Goal: Task Accomplishment & Management: Manage account settings

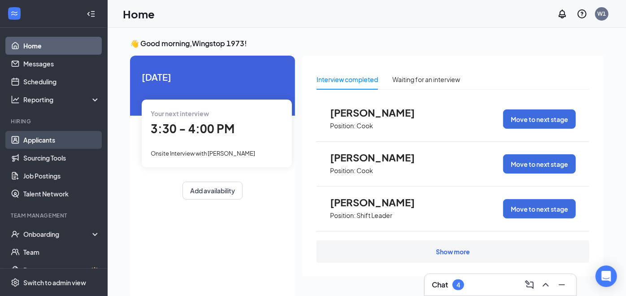
click at [48, 142] on link "Applicants" at bounding box center [61, 140] width 77 height 18
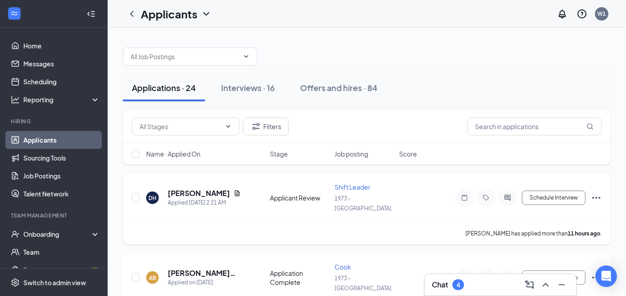
click at [234, 190] on icon "Document" at bounding box center [237, 193] width 7 height 7
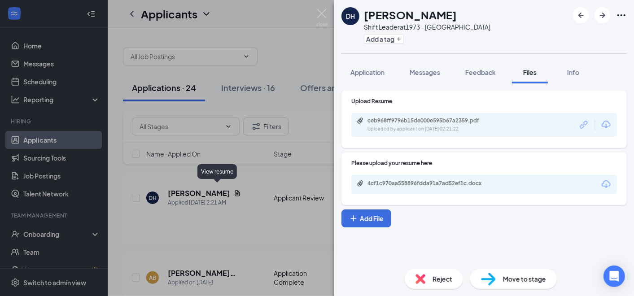
click at [498, 123] on div "ceb968ff9796b15de000e595b67a2359.pdf" at bounding box center [428, 120] width 145 height 7
click at [156, 153] on div "DH [PERSON_NAME] Shift Leader at 1973 - Grant Road Add a tag Application Messag…" at bounding box center [317, 148] width 634 height 296
